Goal: Information Seeking & Learning: Learn about a topic

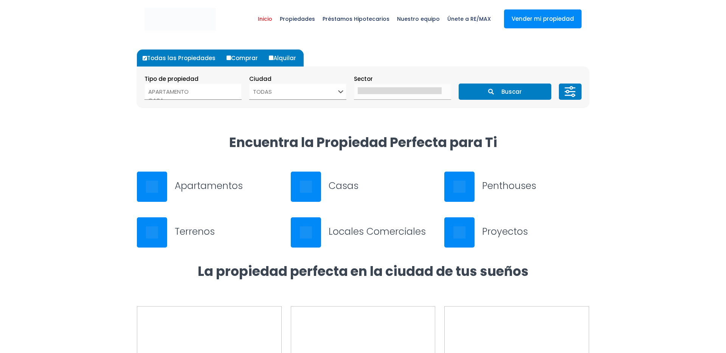
select select
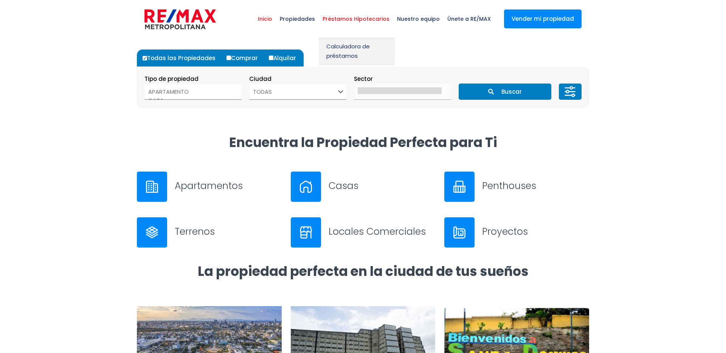
click at [347, 14] on span "Préstamos Hipotecarios" at bounding box center [356, 19] width 75 height 23
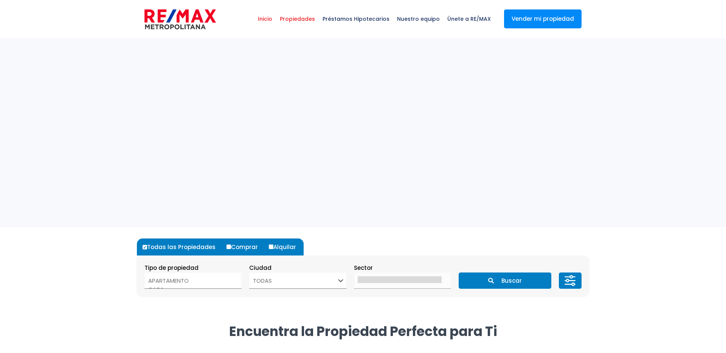
click at [306, 23] on span "Propiedades" at bounding box center [297, 19] width 43 height 23
click at [306, 20] on span "Propiedades" at bounding box center [297, 19] width 43 height 23
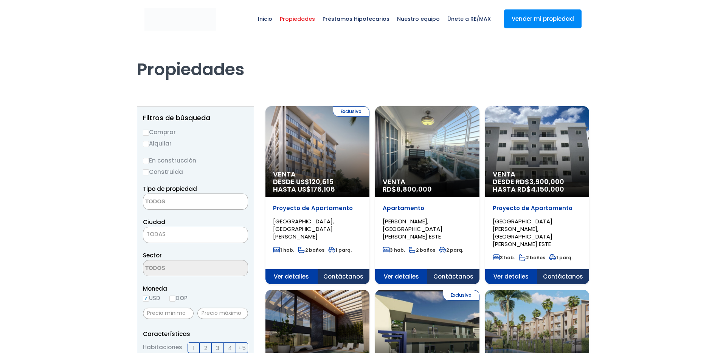
select select
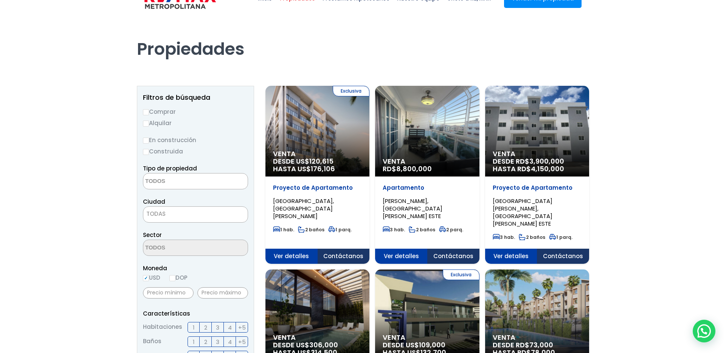
scroll to position [43, 0]
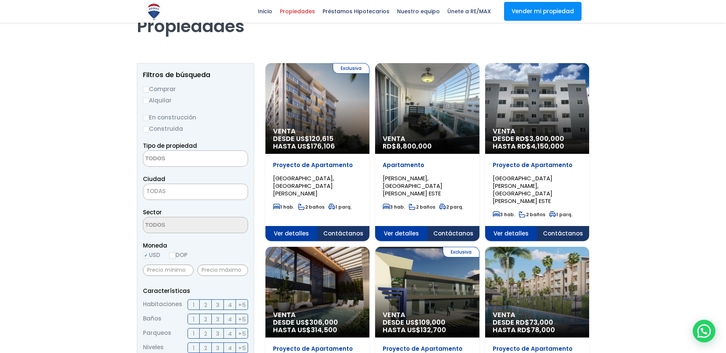
click at [370, 119] on div "Venta RD$ 8,800,000" at bounding box center [318, 108] width 104 height 91
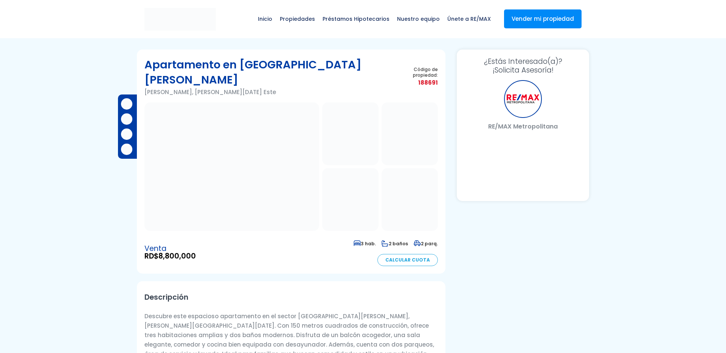
select select "DO"
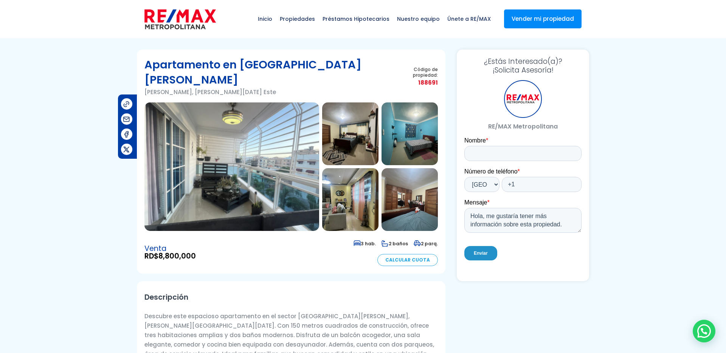
click at [353, 110] on img at bounding box center [350, 134] width 56 height 63
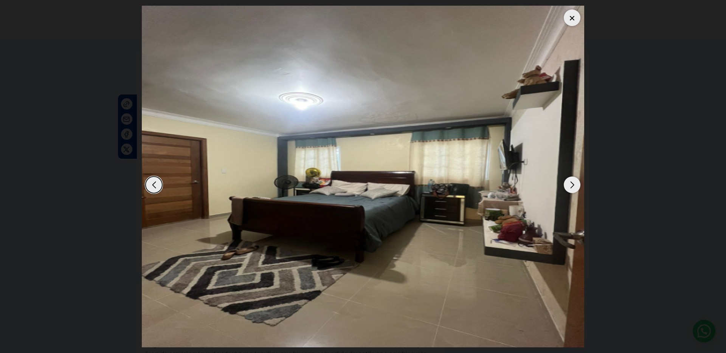
click at [573, 17] on div at bounding box center [572, 17] width 17 height 17
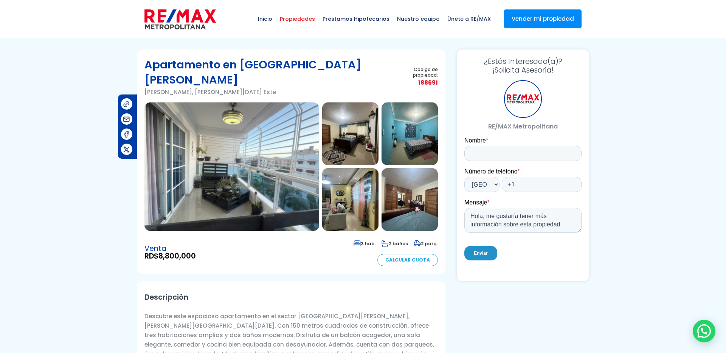
click at [300, 19] on span "Propiedades" at bounding box center [297, 19] width 43 height 23
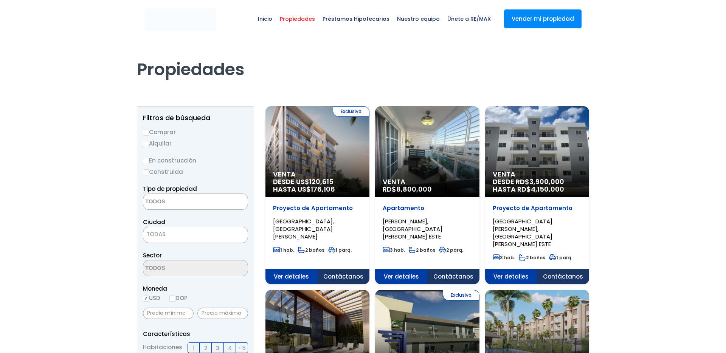
select select
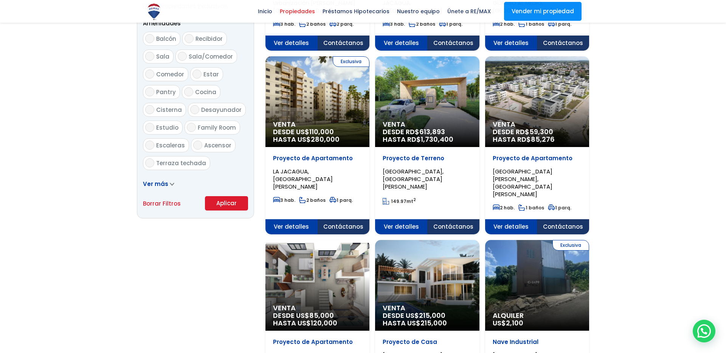
scroll to position [411, 0]
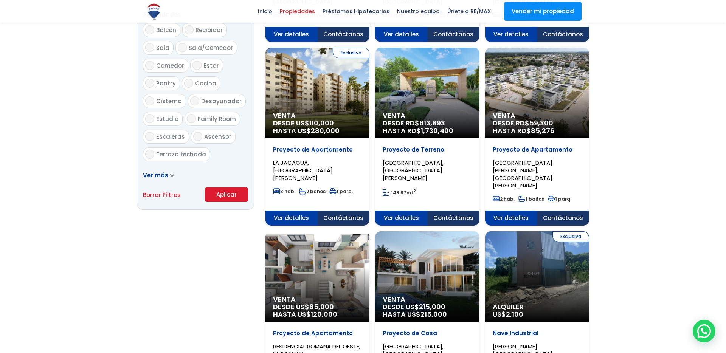
click at [178, 171] on div "Ver más" at bounding box center [195, 175] width 105 height 9
click at [171, 172] on span at bounding box center [172, 175] width 5 height 8
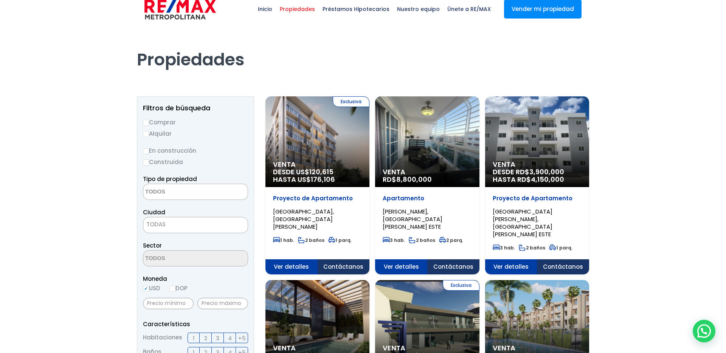
scroll to position [0, 0]
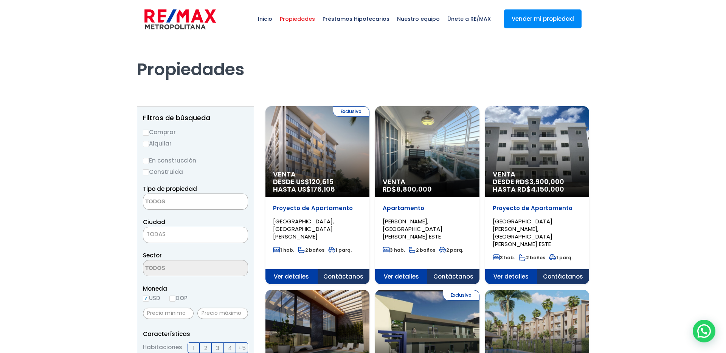
click at [147, 145] on input "Alquilar" at bounding box center [146, 144] width 6 height 6
radio input "true"
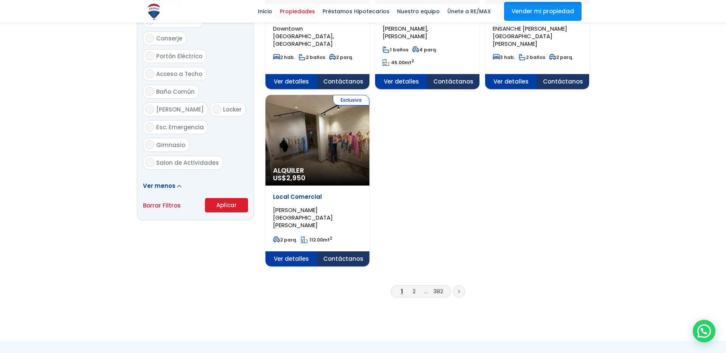
click at [236, 198] on button "Aplicar" at bounding box center [226, 205] width 43 height 14
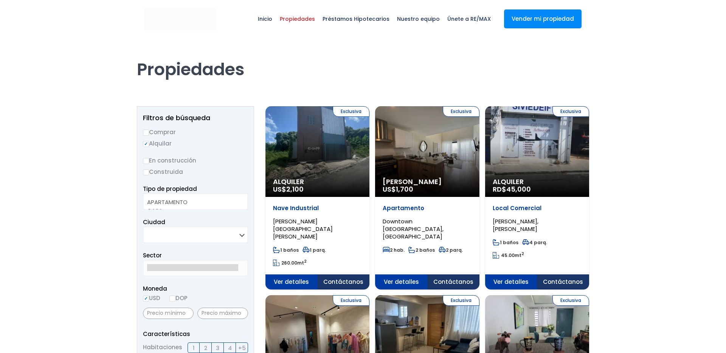
select select
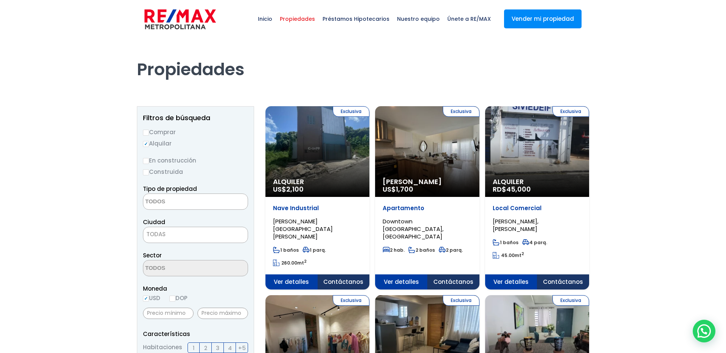
click at [334, 138] on div "Exclusiva Alquiler US$ 2,100" at bounding box center [318, 151] width 104 height 91
click at [306, 176] on div "Exclusiva Alquiler US$ 2,100" at bounding box center [318, 151] width 104 height 91
click at [320, 85] on div "Propiedades" at bounding box center [362, 69] width 461 height 62
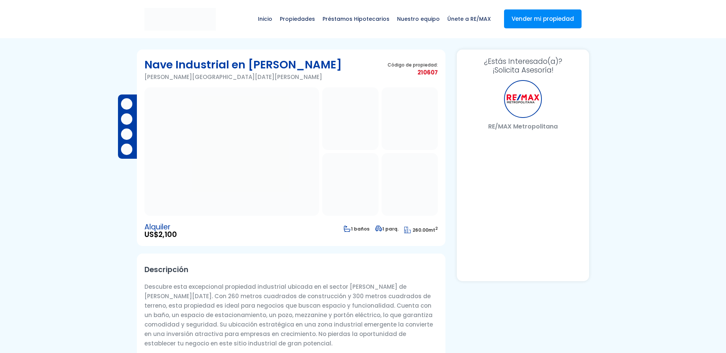
select select "DO"
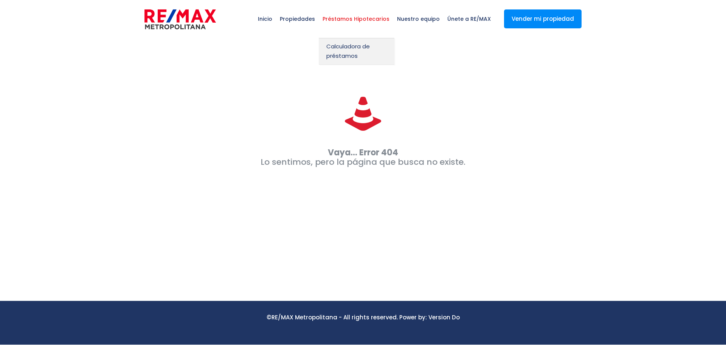
click at [331, 30] on span "Préstamos Hipotecarios" at bounding box center [356, 19] width 75 height 23
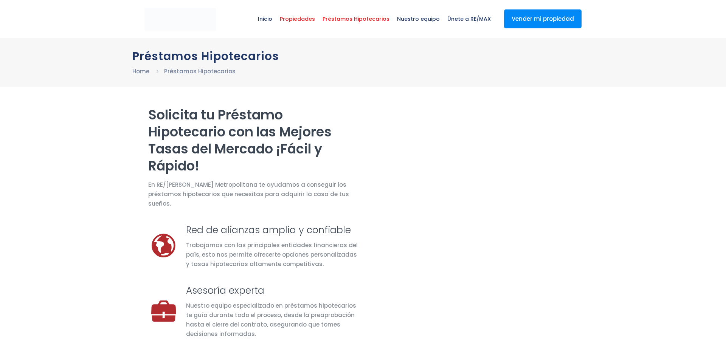
select select "DO"
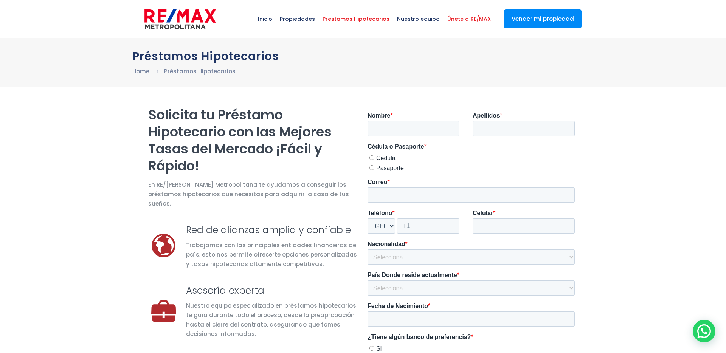
click at [461, 16] on span "Únete a RE/MAX" at bounding box center [469, 19] width 51 height 23
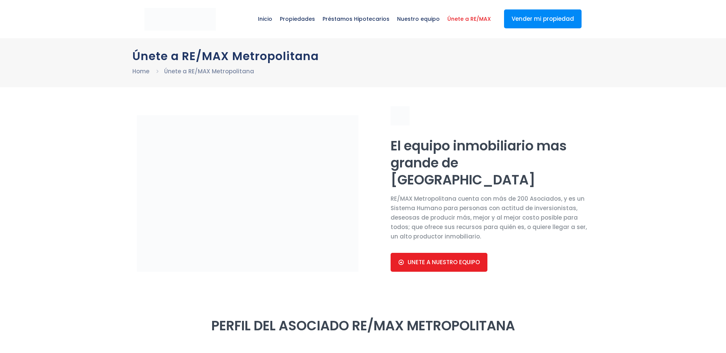
select select "DO"
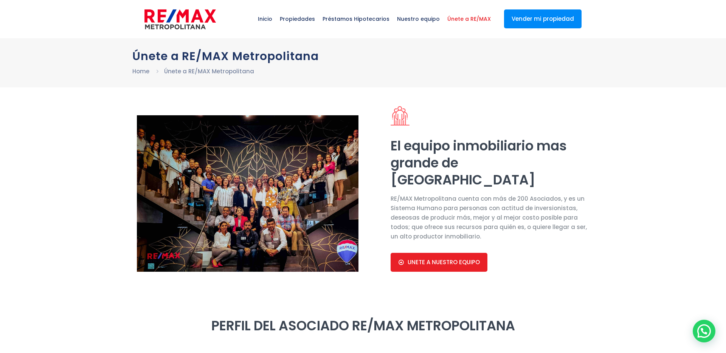
click at [173, 9] on img at bounding box center [180, 19] width 71 height 23
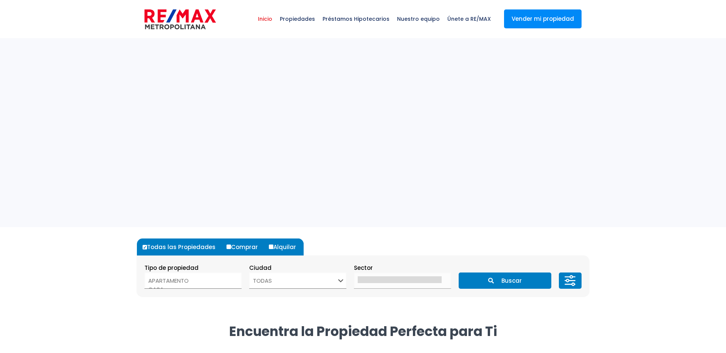
select select
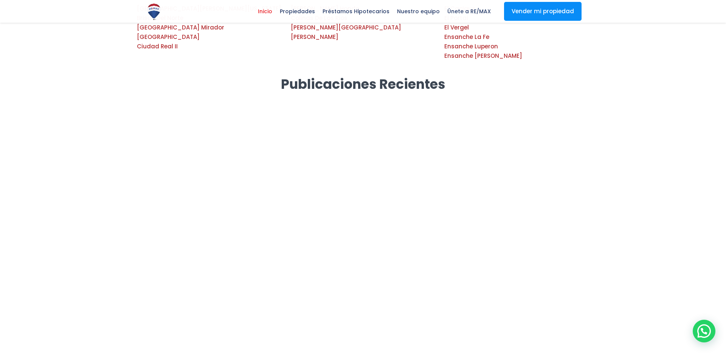
scroll to position [1339, 0]
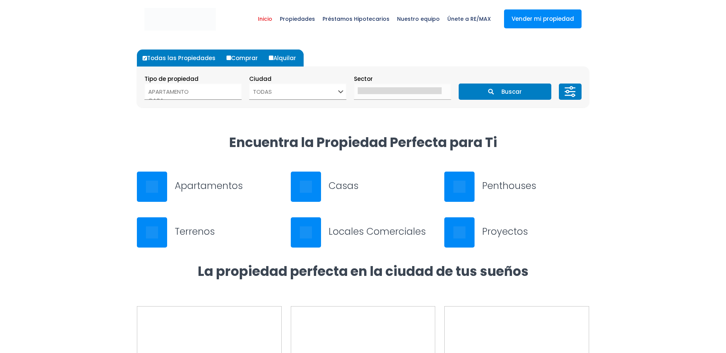
select select
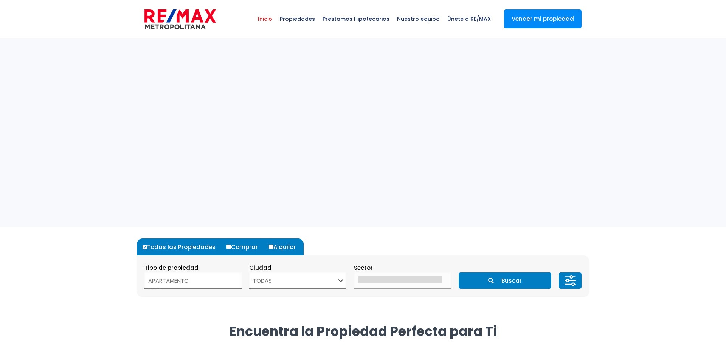
select select
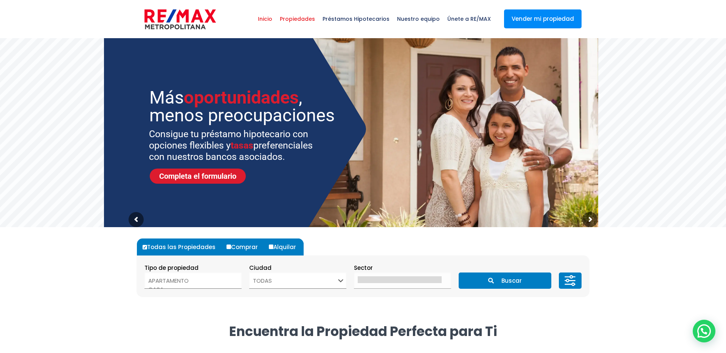
click at [309, 24] on span "Propiedades" at bounding box center [297, 19] width 43 height 23
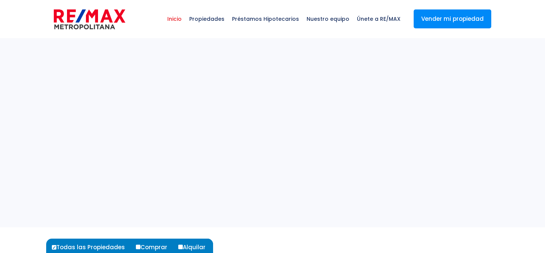
select select
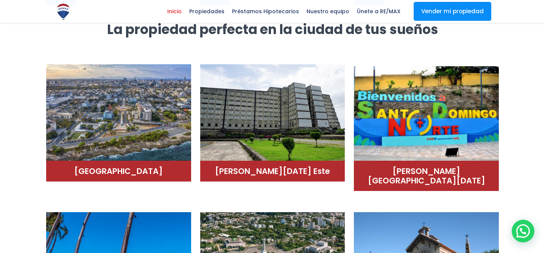
scroll to position [424, 0]
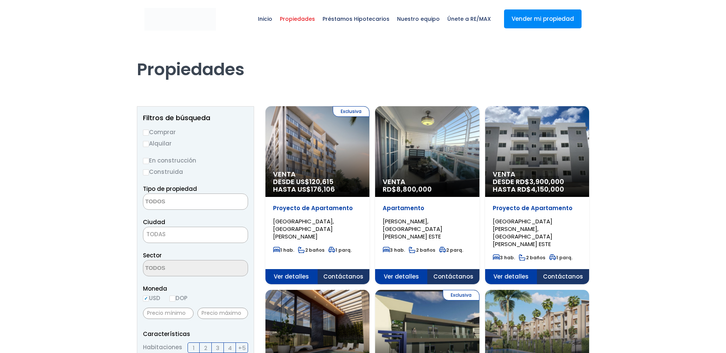
select select
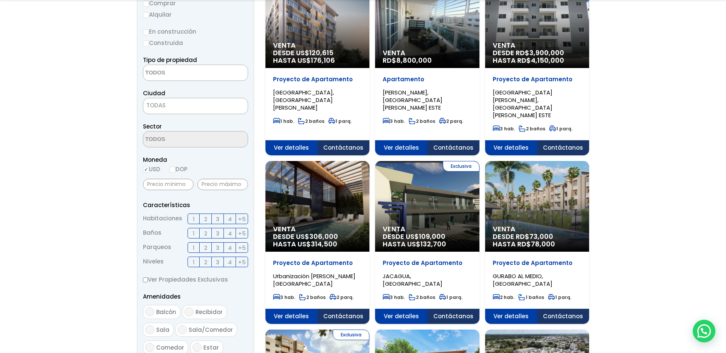
scroll to position [208, 0]
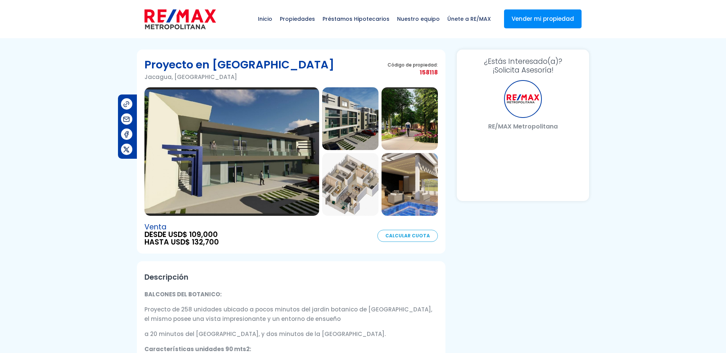
select select "DO"
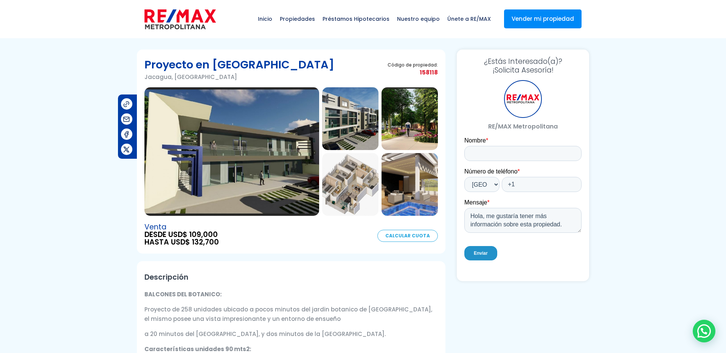
click at [404, 237] on link "Calcular Cuota" at bounding box center [408, 236] width 61 height 12
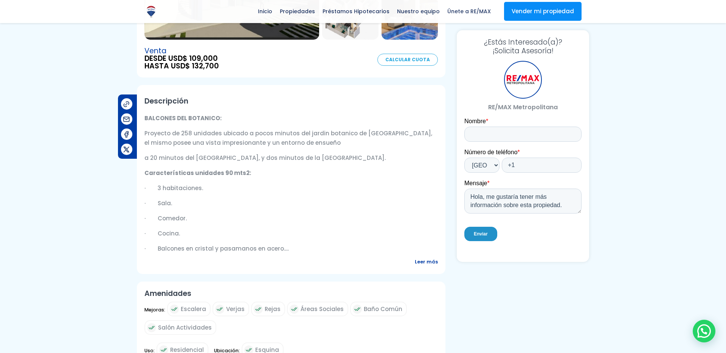
scroll to position [75, 0]
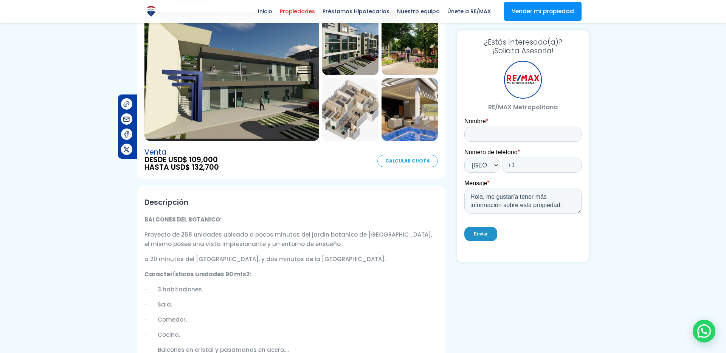
click at [302, 11] on span "Propiedades" at bounding box center [297, 11] width 43 height 11
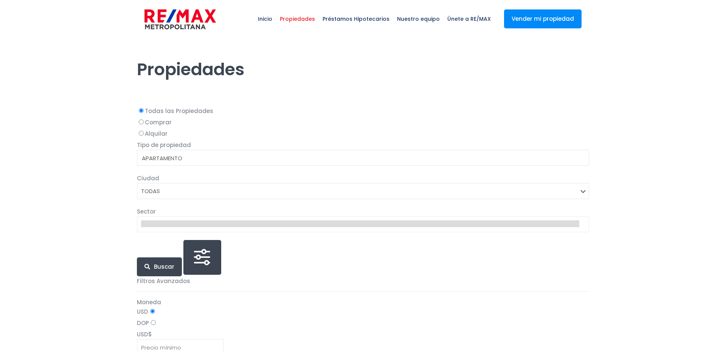
select select
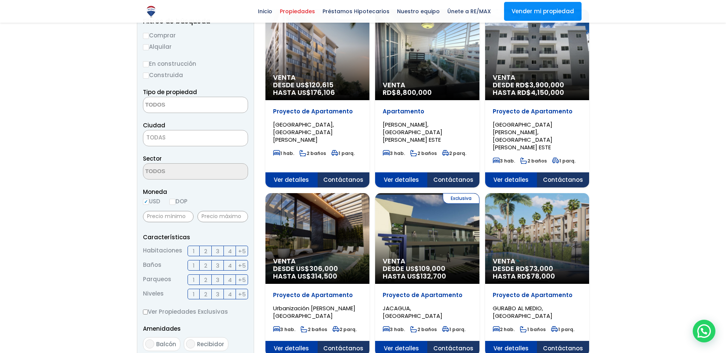
scroll to position [47, 0]
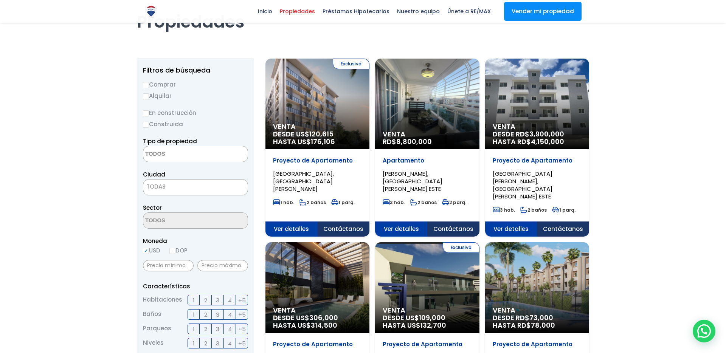
click at [170, 190] on span "TODAS" at bounding box center [195, 187] width 104 height 11
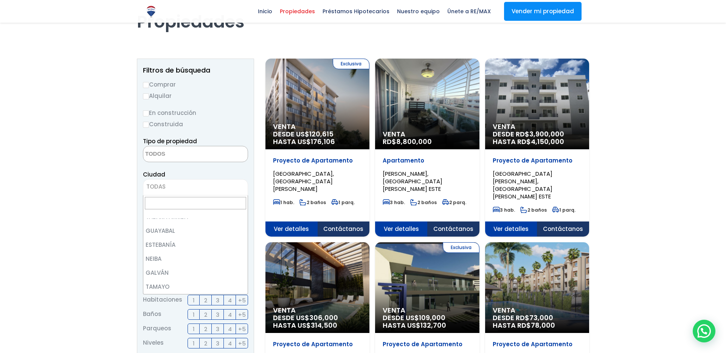
scroll to position [294, 0]
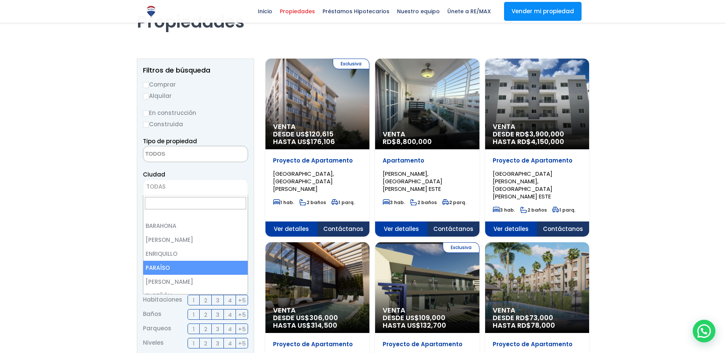
select select "20"
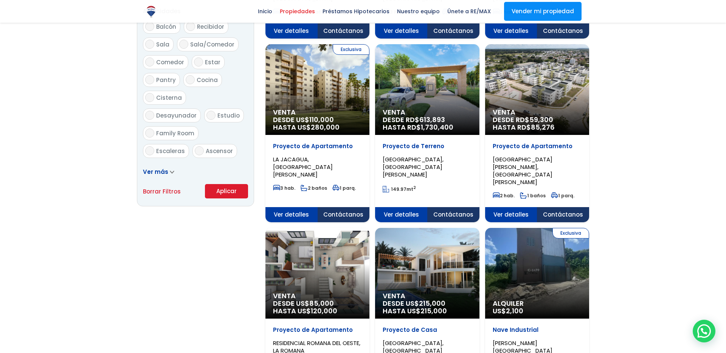
scroll to position [526, 0]
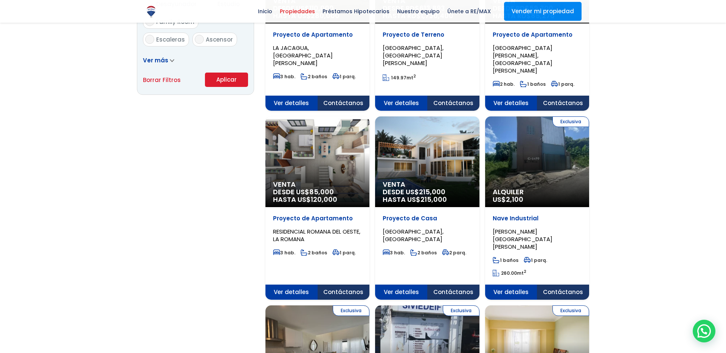
click at [233, 85] on button "Aplicar" at bounding box center [226, 80] width 43 height 14
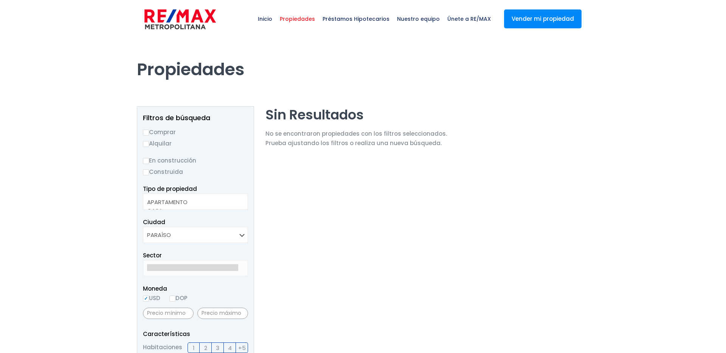
select select
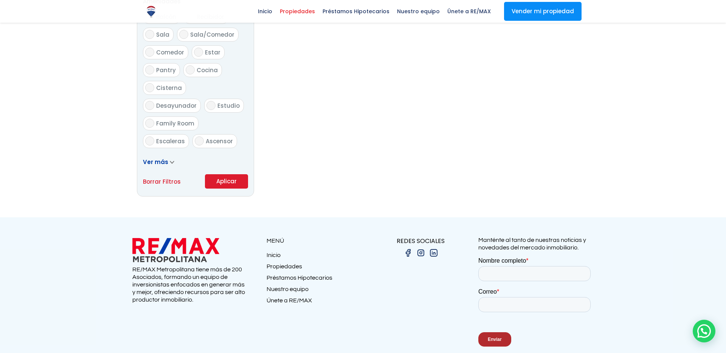
scroll to position [424, 0]
click at [272, 16] on span "Inicio" at bounding box center [265, 11] width 22 height 11
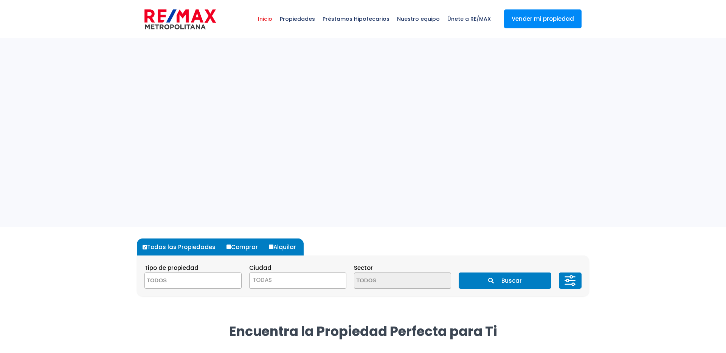
select select
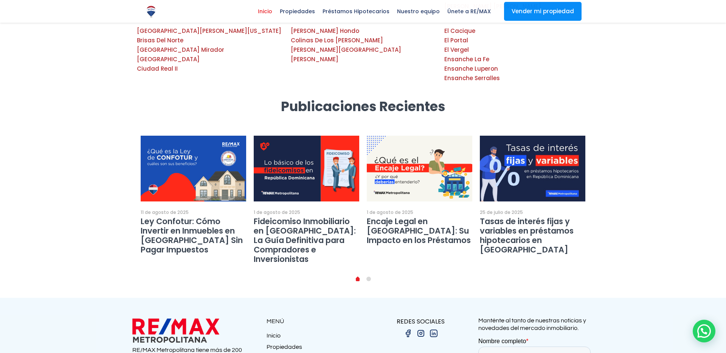
scroll to position [1308, 0]
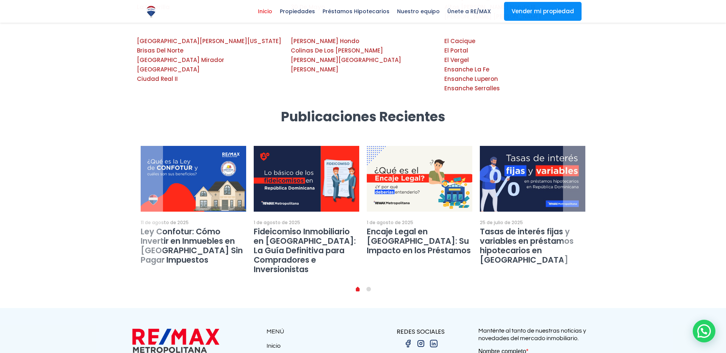
click at [370, 286] on li "1" at bounding box center [369, 290] width 11 height 8
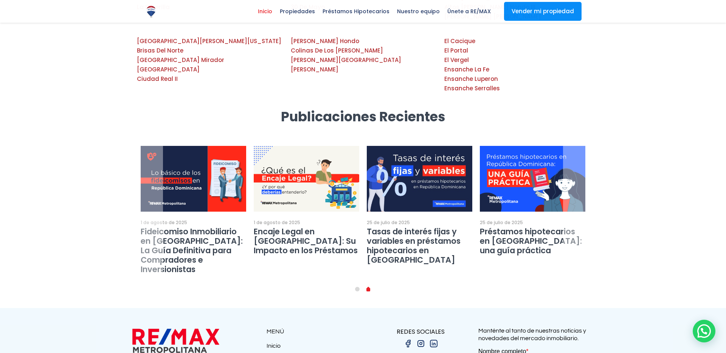
click at [349, 286] on ul "0 1" at bounding box center [363, 290] width 452 height 8
click at [360, 286] on li "0" at bounding box center [357, 290] width 11 height 8
